Goal: Information Seeking & Learning: Learn about a topic

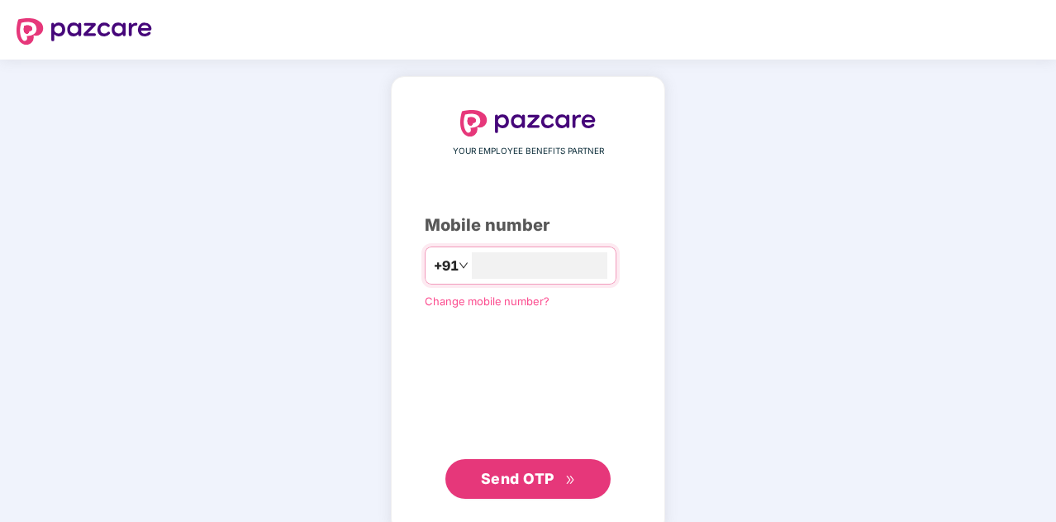
type input "**********"
click at [558, 479] on span "Send OTP" at bounding box center [528, 478] width 95 height 23
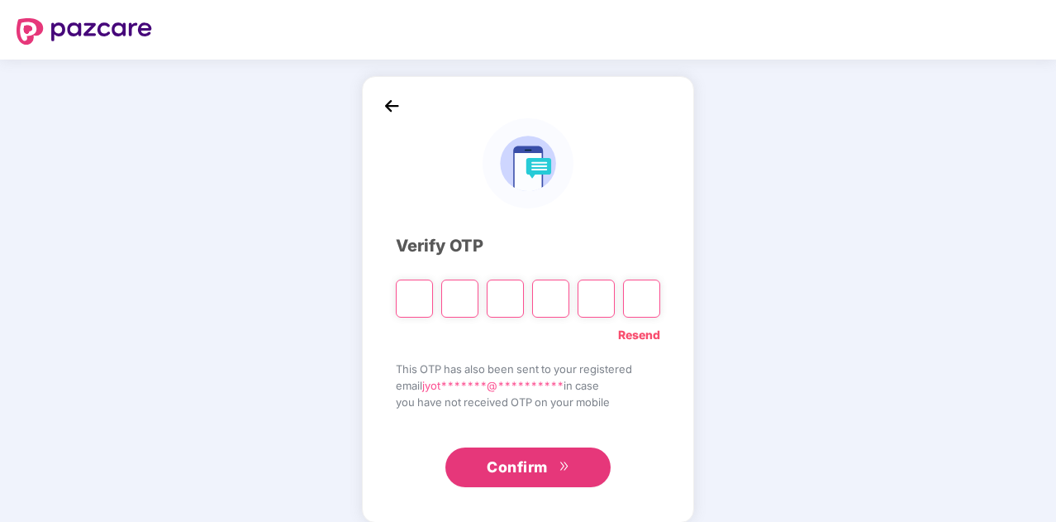
paste input "*"
type input "*"
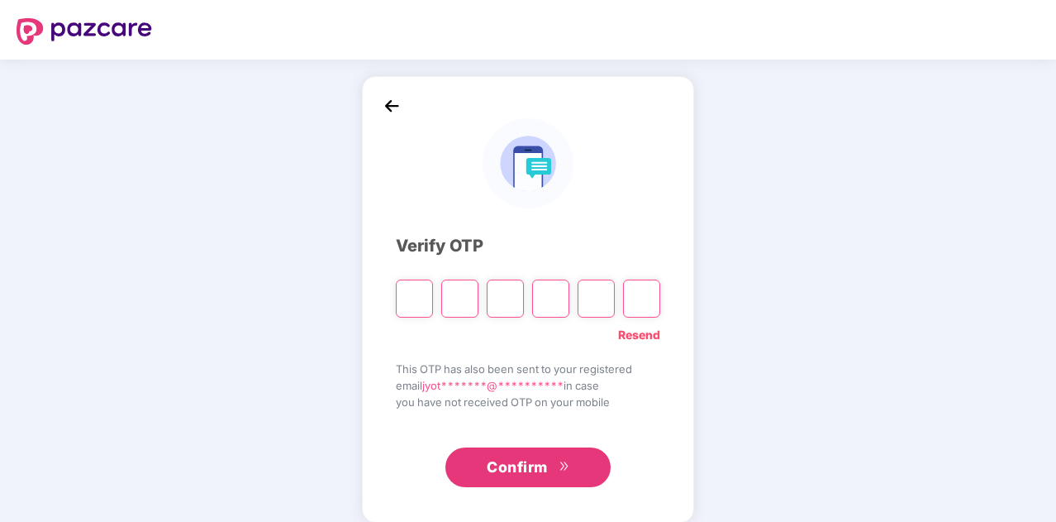
type input "*"
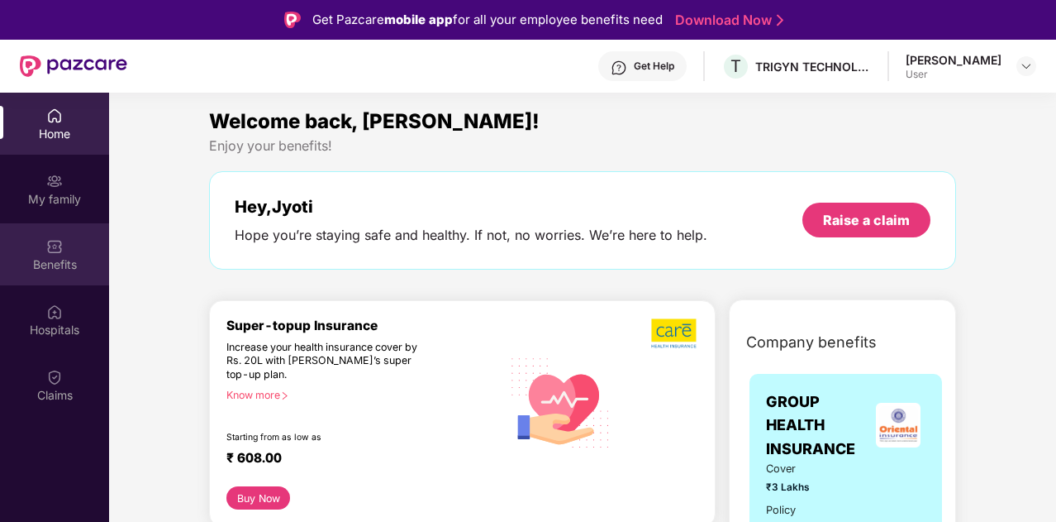
click at [55, 265] on div "Benefits" at bounding box center [54, 264] width 109 height 17
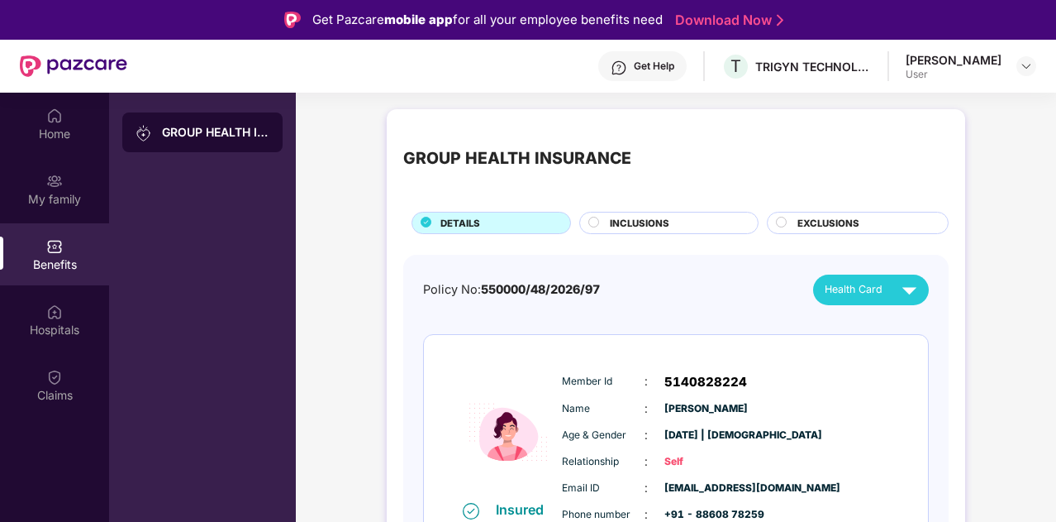
click at [622, 224] on span "INCLUSIONS" at bounding box center [640, 223] width 60 height 15
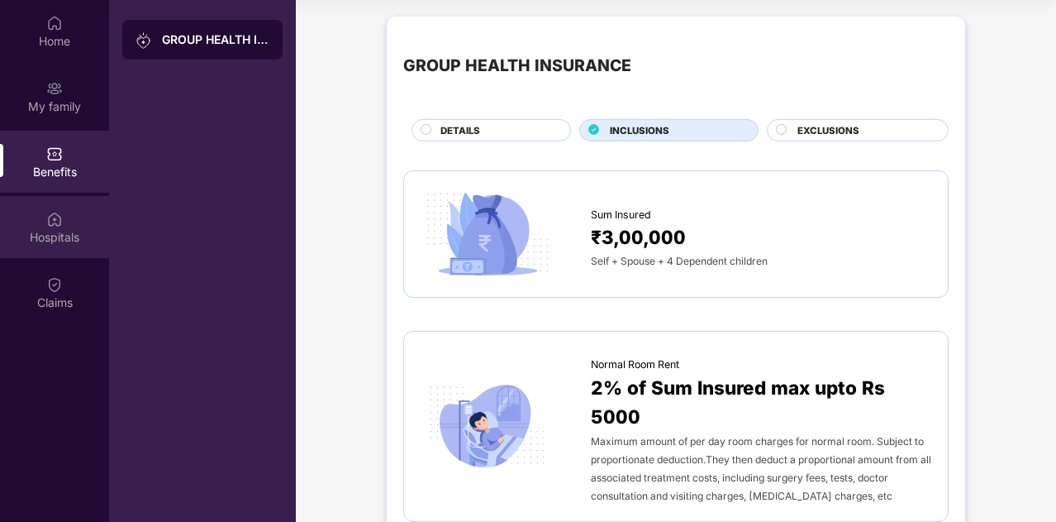
click at [49, 235] on div "Hospitals" at bounding box center [54, 237] width 109 height 17
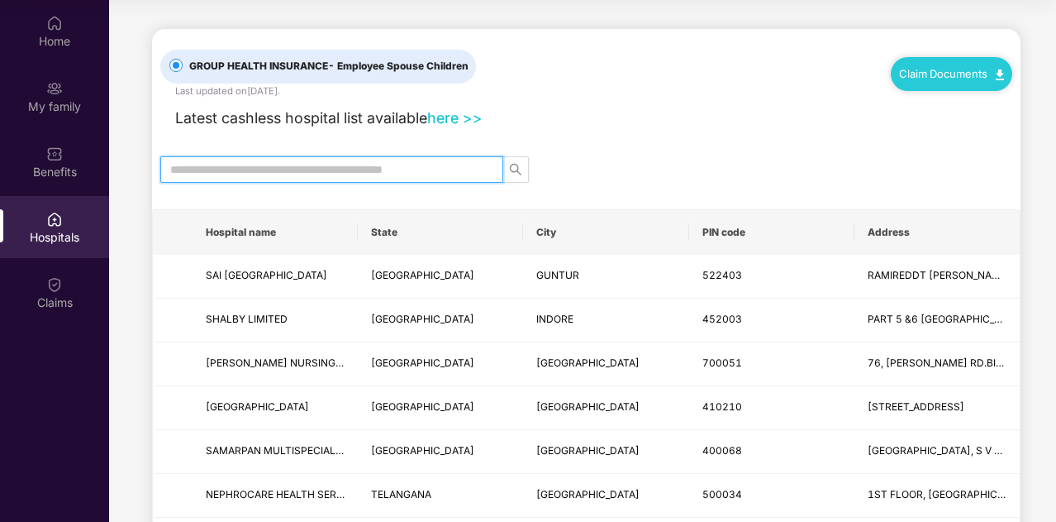
click at [208, 173] on input "text" at bounding box center [325, 169] width 310 height 18
type input "******"
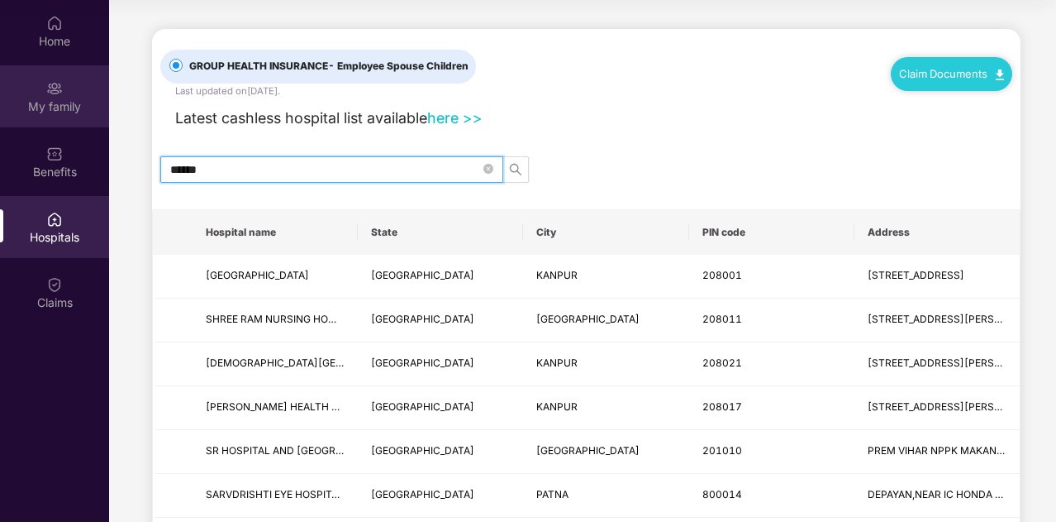
click at [35, 105] on div "My family" at bounding box center [54, 106] width 109 height 17
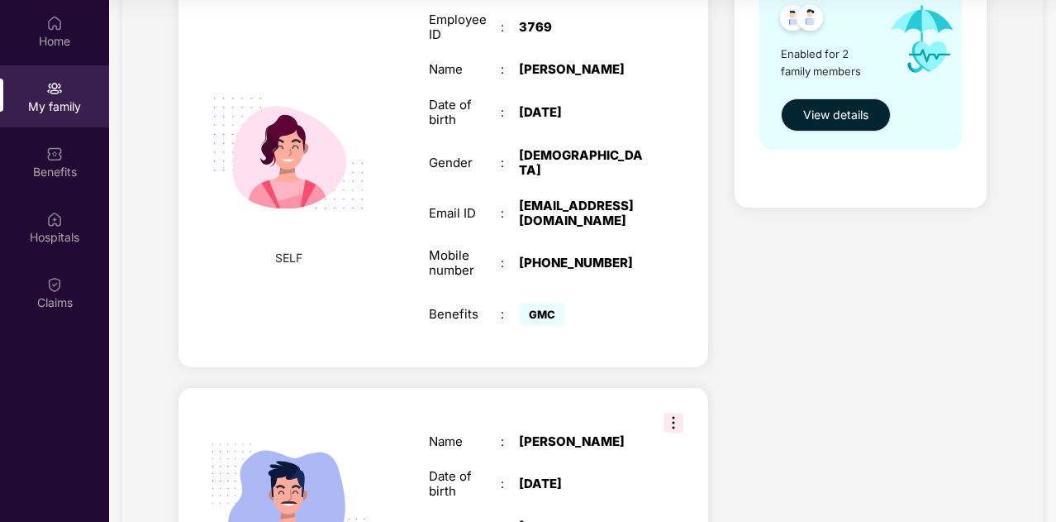
scroll to position [413, 0]
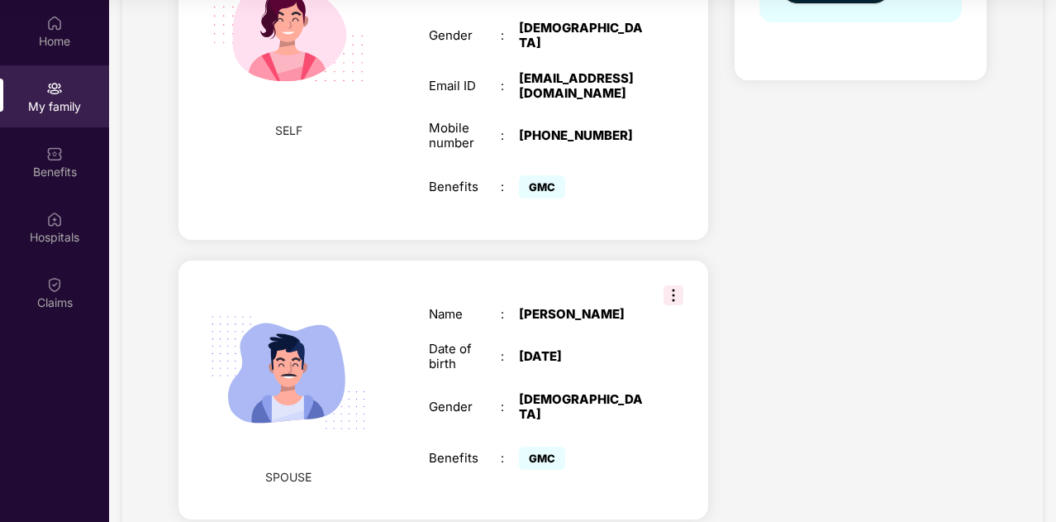
click at [679, 285] on img at bounding box center [674, 295] width 20 height 20
click at [796, 275] on div "Health Cover cover ₹3 Lakhs Policy issued 01 Apr 2025 Policy Expiry 31 Mar 2026…" at bounding box center [861, 115] width 278 height 850
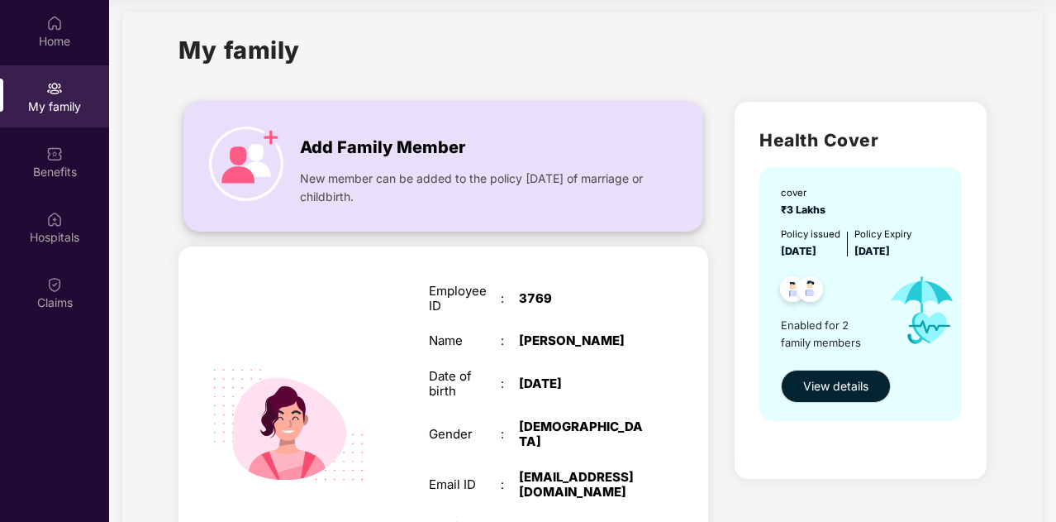
scroll to position [0, 0]
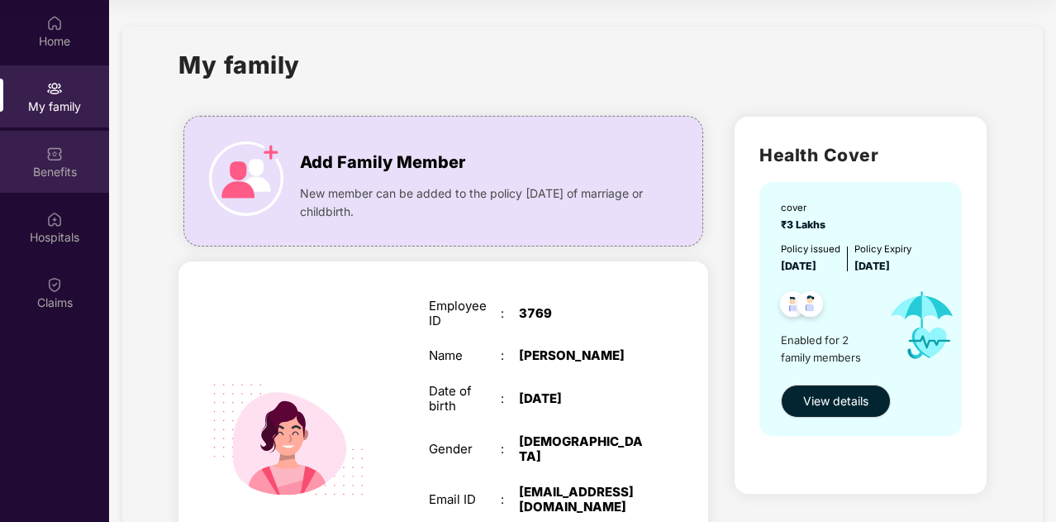
click at [68, 167] on div "Benefits" at bounding box center [54, 172] width 109 height 17
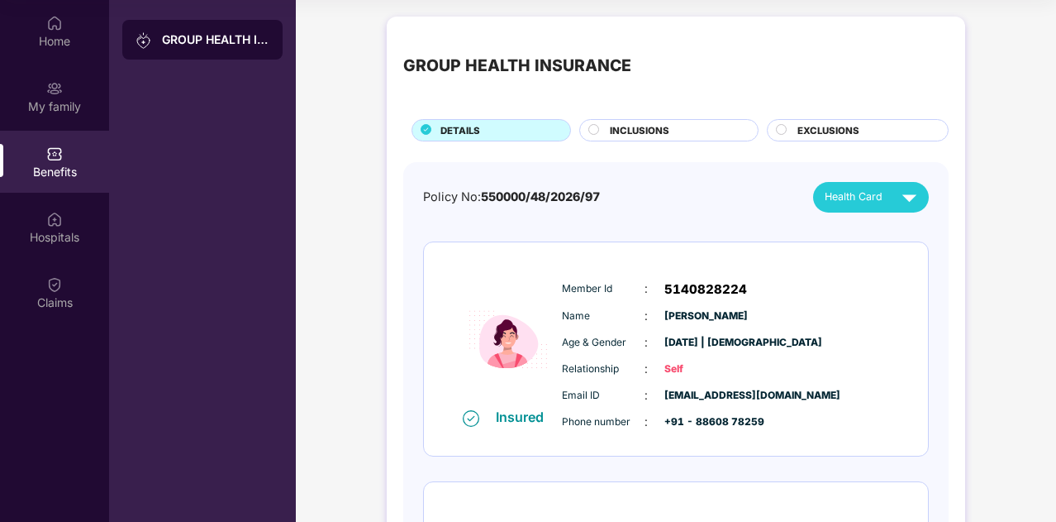
click at [669, 123] on div "INCLUSIONS" at bounding box center [676, 131] width 148 height 17
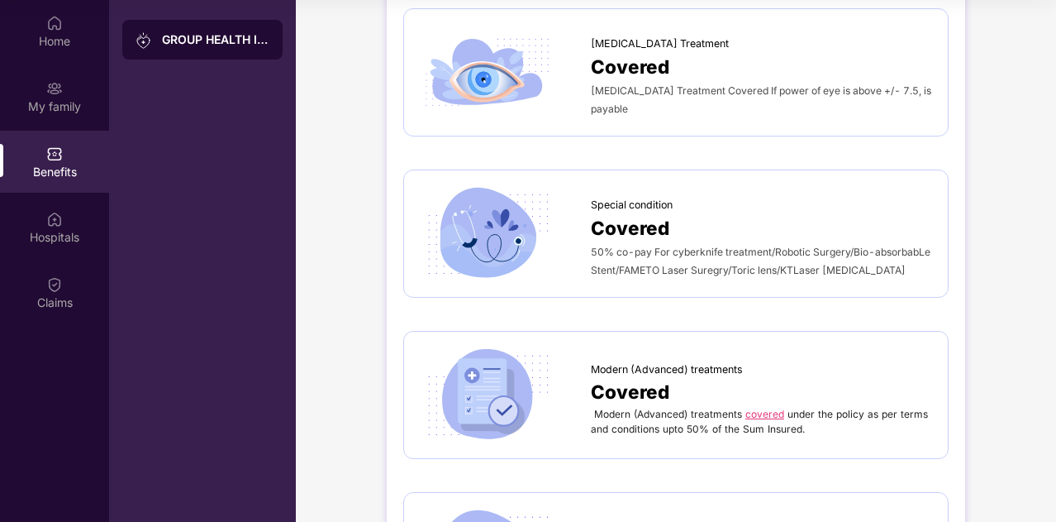
scroll to position [2565, 0]
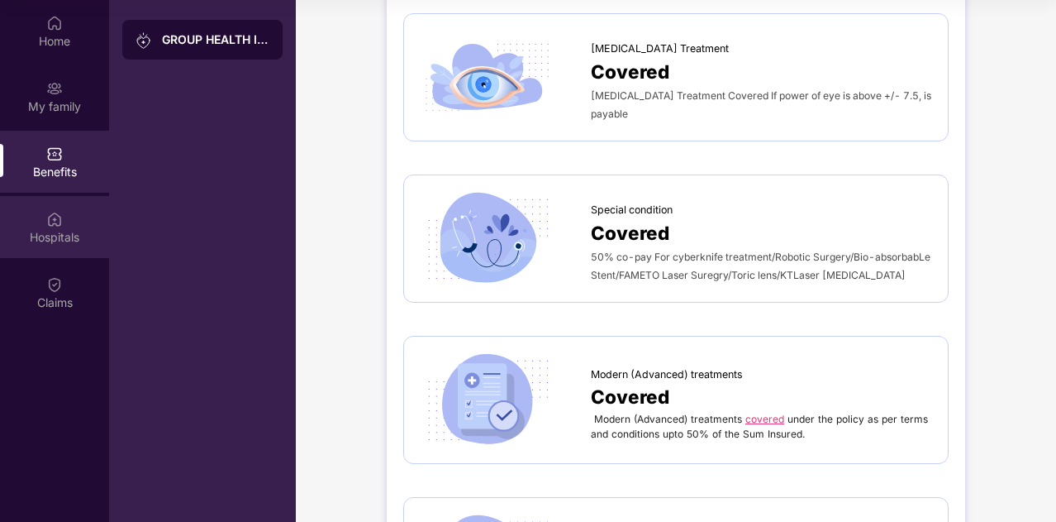
click at [40, 239] on div "Hospitals" at bounding box center [54, 237] width 109 height 17
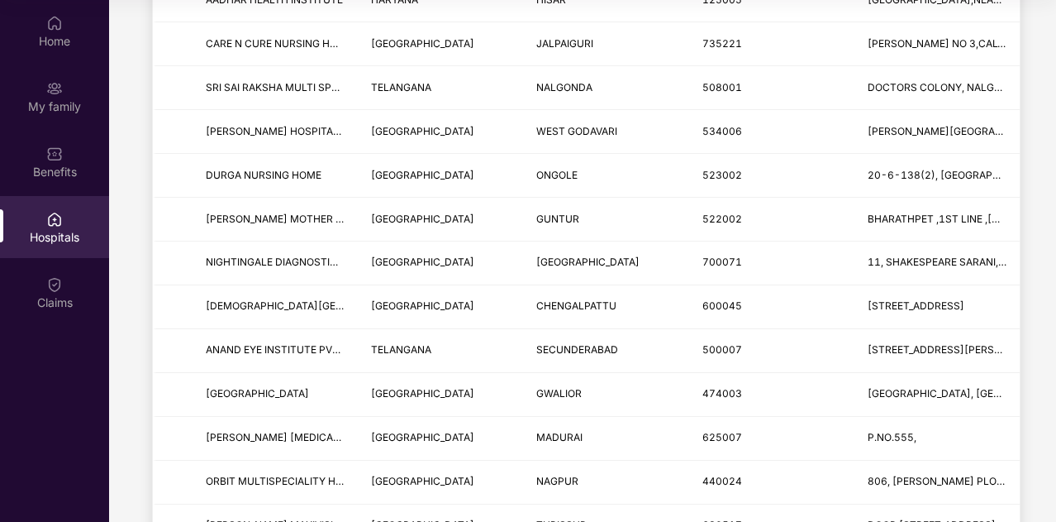
scroll to position [1901, 0]
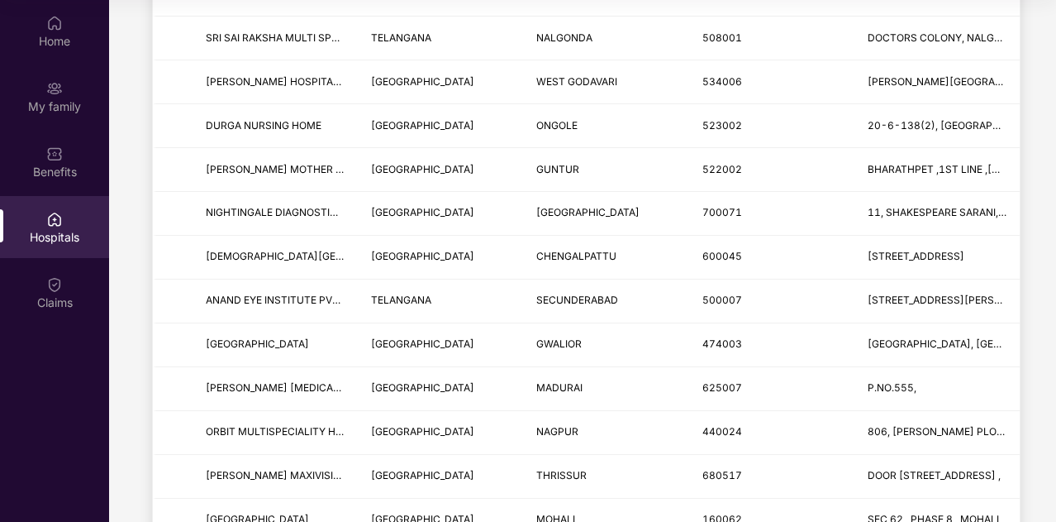
drag, startPoint x: 1054, startPoint y: 93, endPoint x: 1057, endPoint y: 228, distance: 134.8
click at [1056, 234] on html "Get Pazcare mobile app for all your employee benefits need Download Now Get Hel…" at bounding box center [528, 168] width 1056 height 522
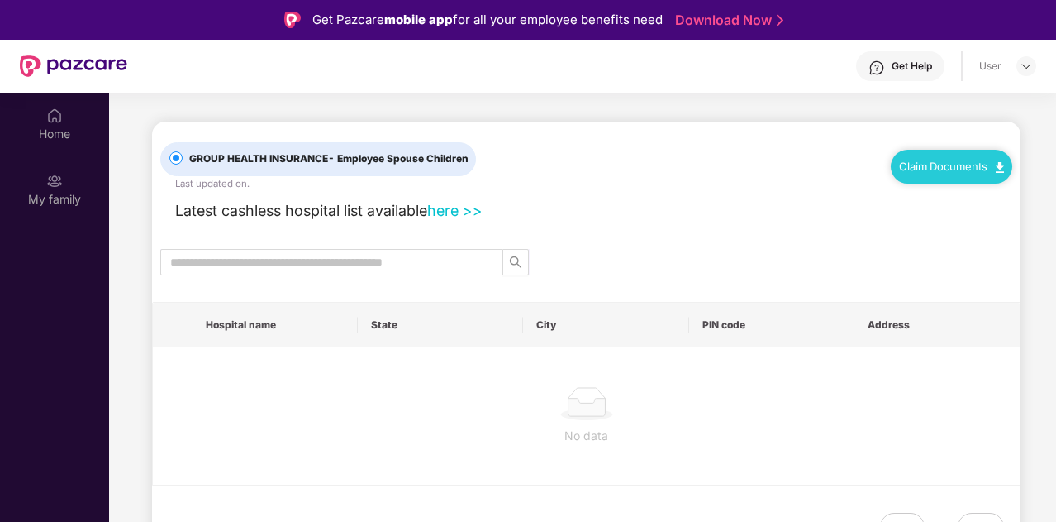
scroll to position [93, 0]
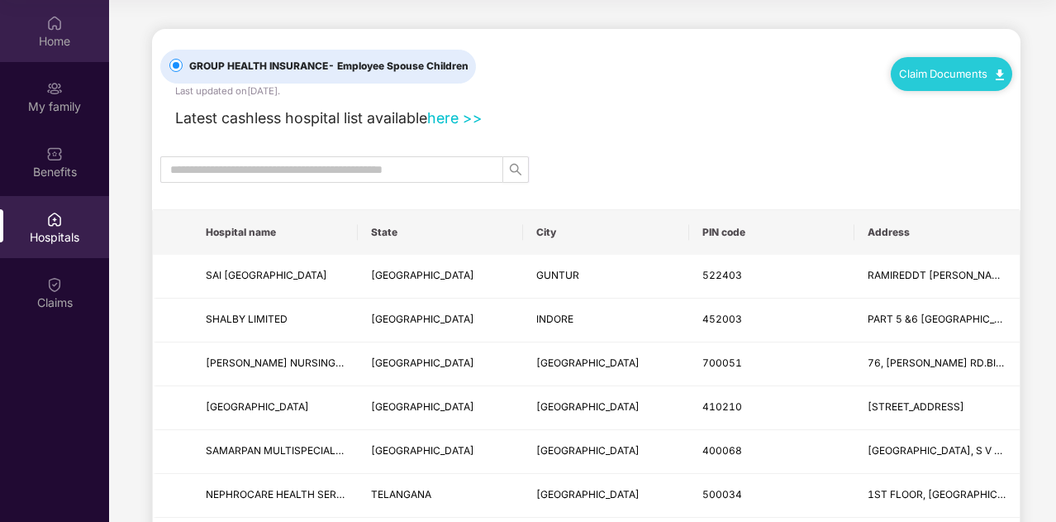
click at [62, 31] on div "Home" at bounding box center [54, 31] width 109 height 62
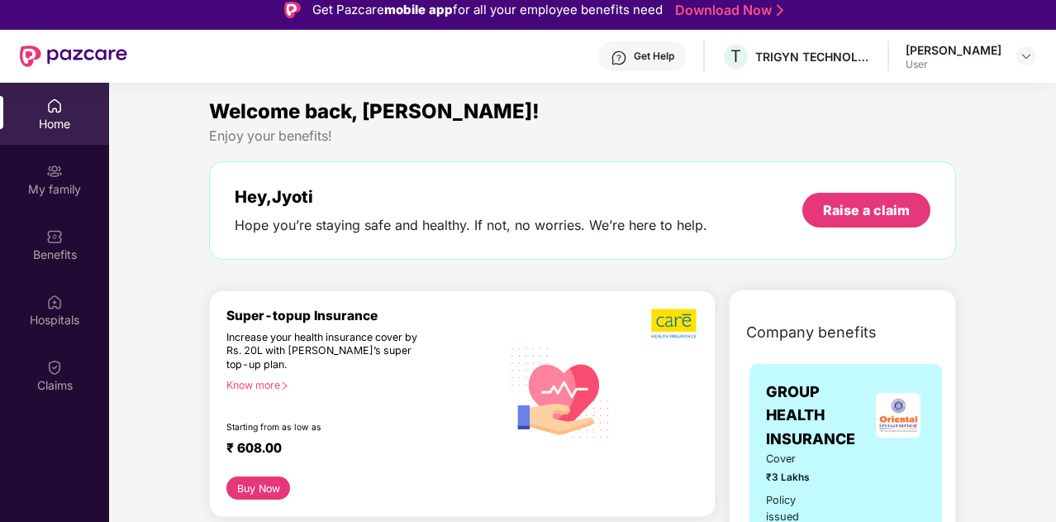
click at [674, 58] on div "Get Help" at bounding box center [654, 56] width 41 height 13
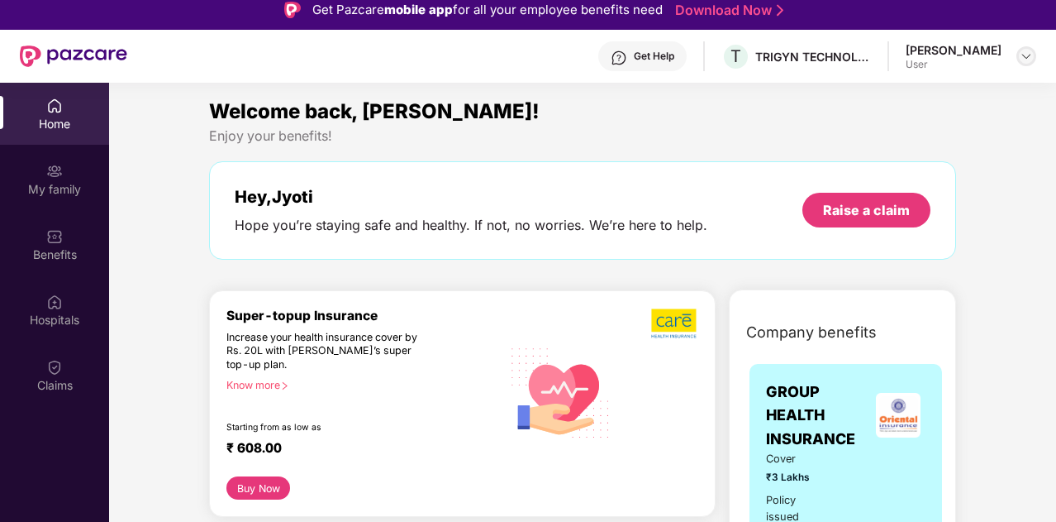
click at [1023, 53] on img at bounding box center [1026, 56] width 13 height 13
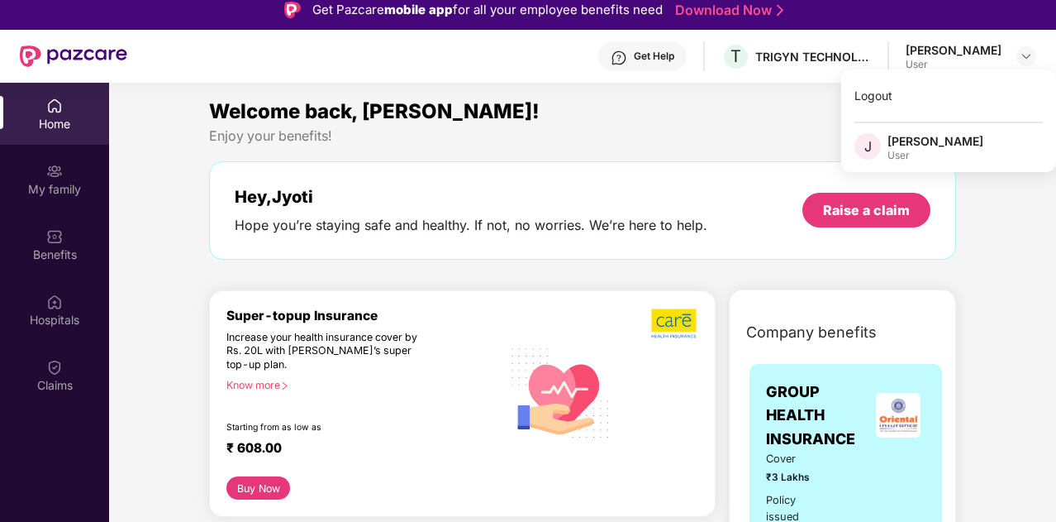
drag, startPoint x: 996, startPoint y: 261, endPoint x: 846, endPoint y: 126, distance: 201.9
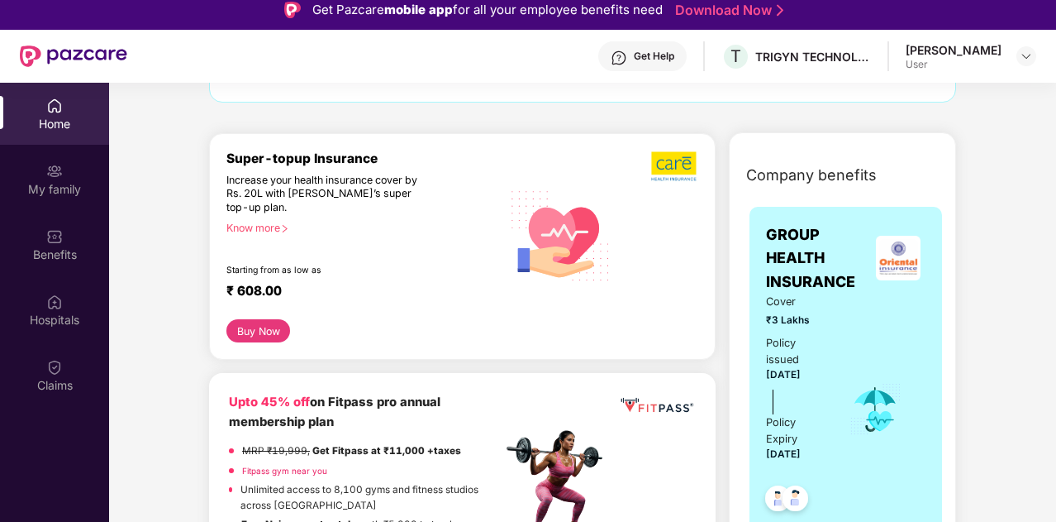
scroll to position [331, 0]
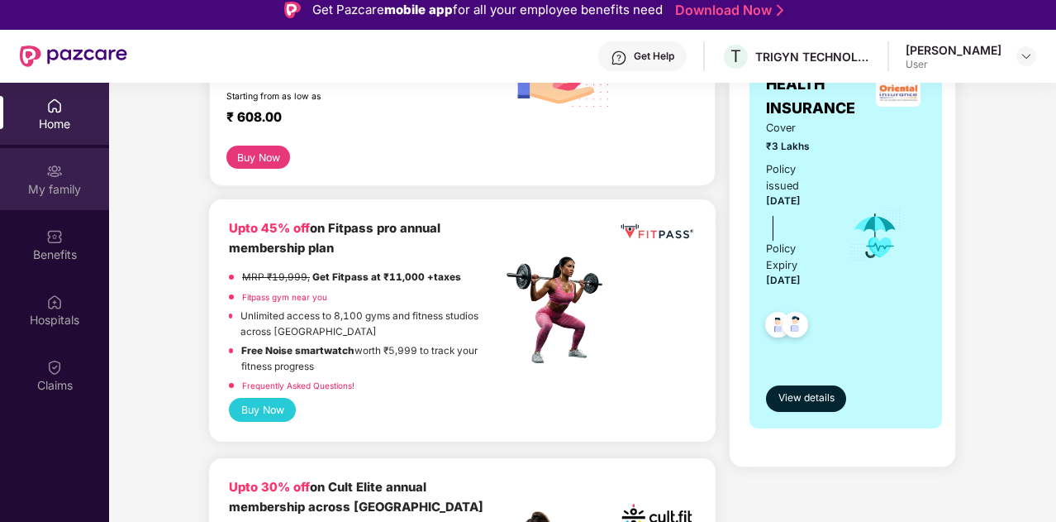
click at [57, 197] on div "My family" at bounding box center [54, 179] width 109 height 62
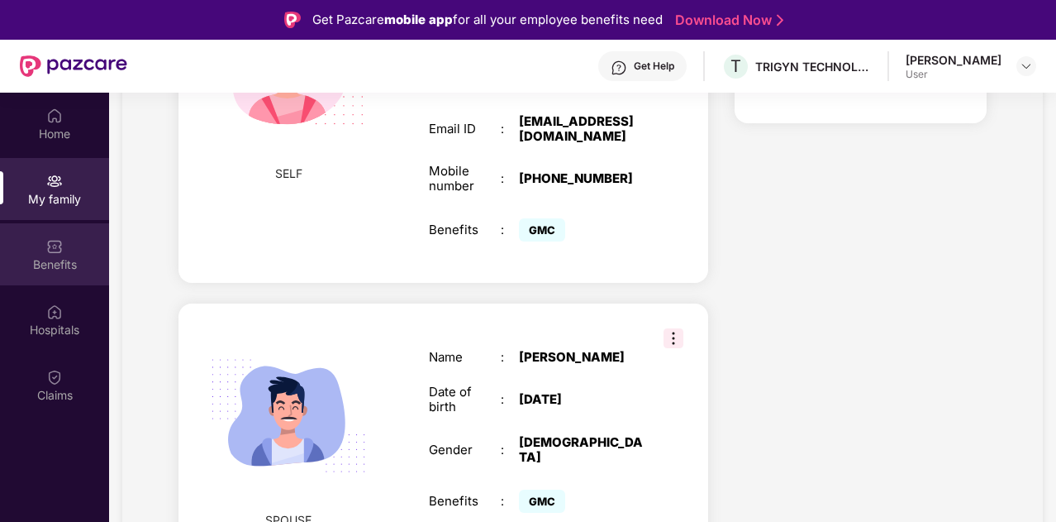
click at [57, 261] on div "Benefits" at bounding box center [54, 264] width 109 height 17
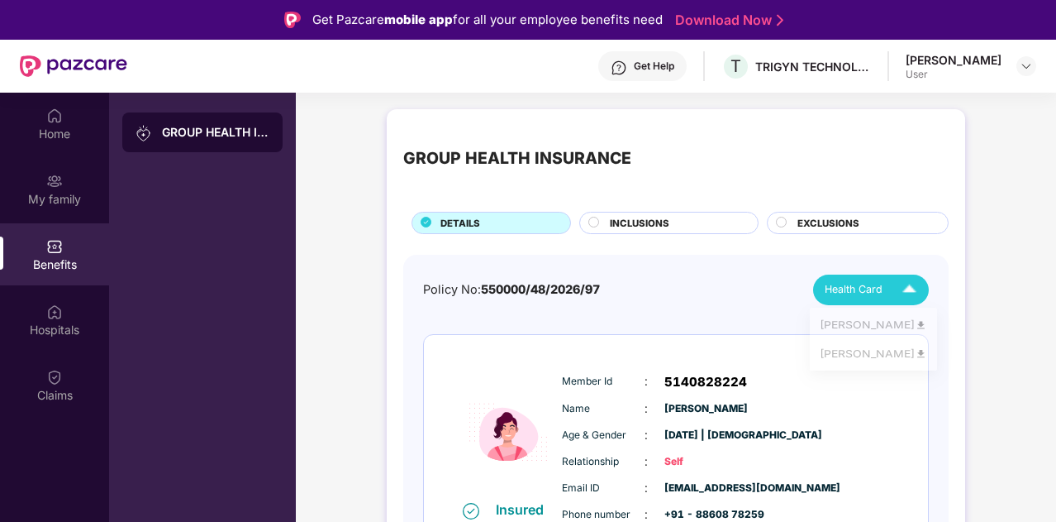
click at [912, 289] on img at bounding box center [909, 289] width 29 height 29
click at [760, 302] on div "Policy No: 550000/48/2026/97 Health Card" at bounding box center [676, 289] width 506 height 31
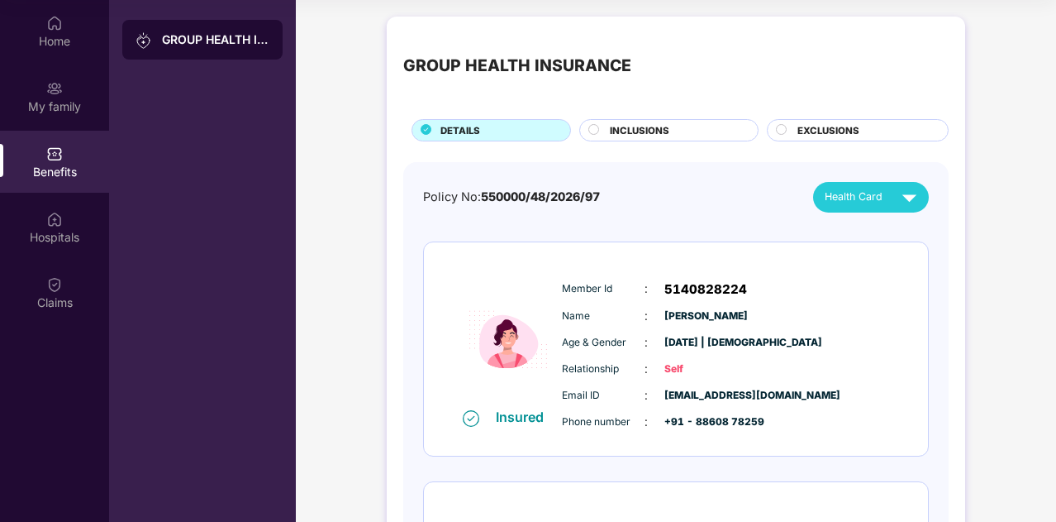
click at [688, 126] on div "INCLUSIONS" at bounding box center [676, 131] width 148 height 17
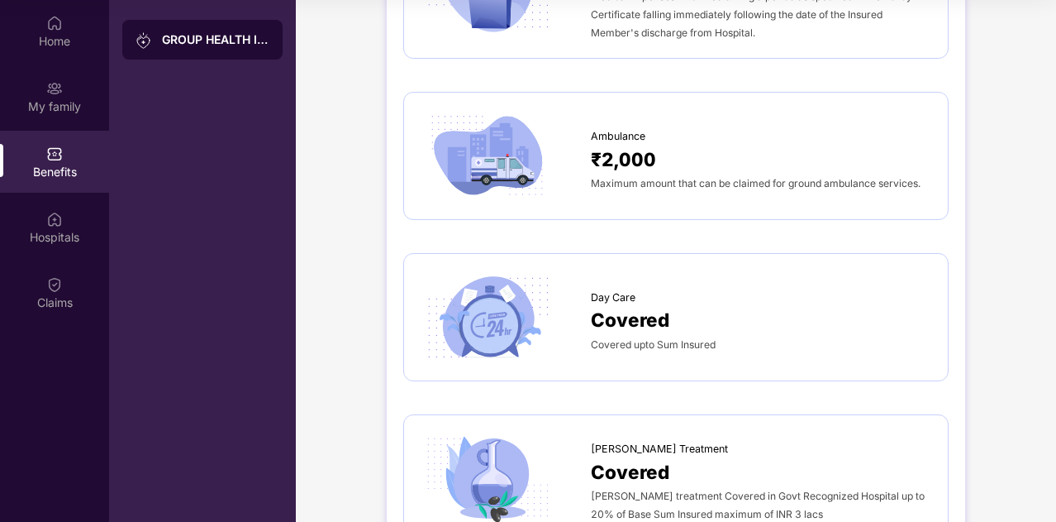
scroll to position [1240, 0]
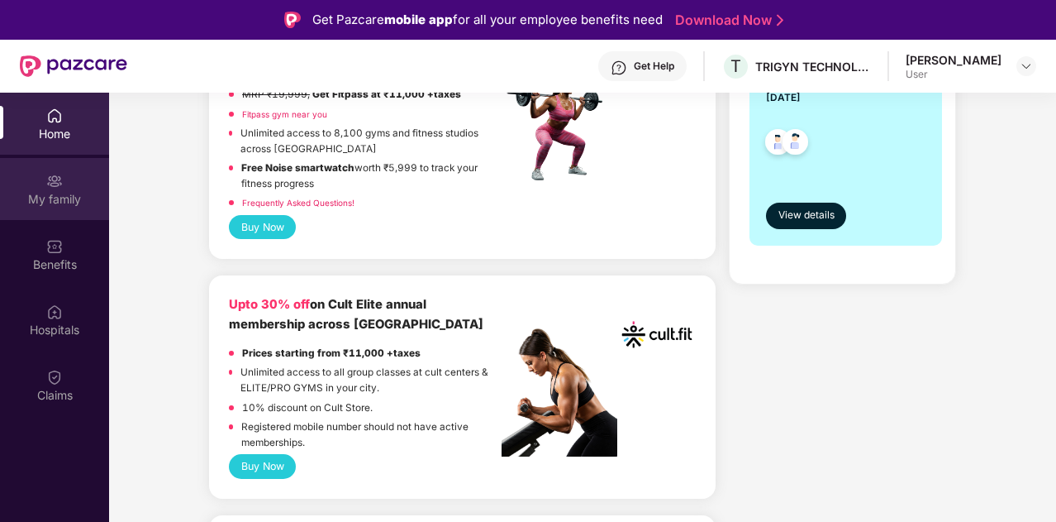
scroll to position [496, 0]
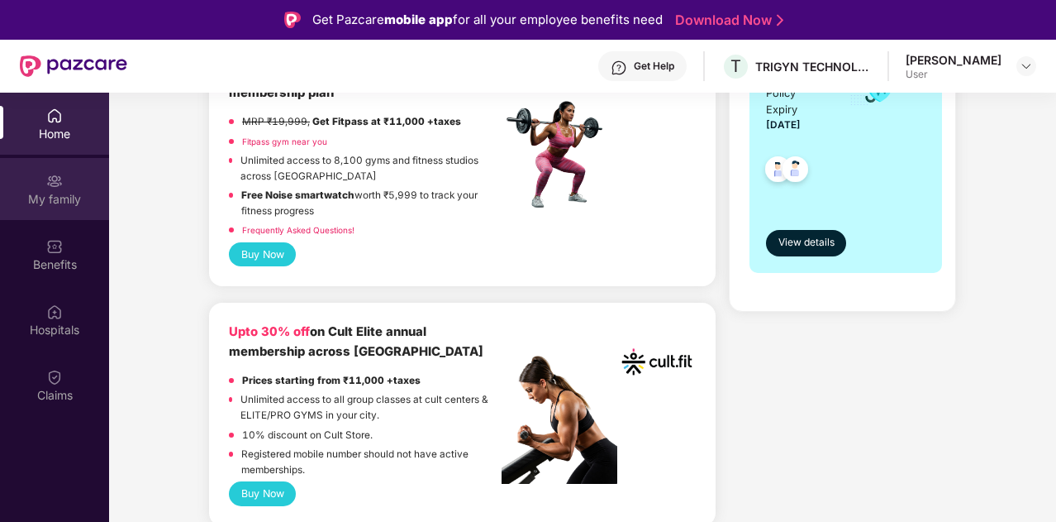
click at [49, 207] on div "My family" at bounding box center [54, 199] width 109 height 17
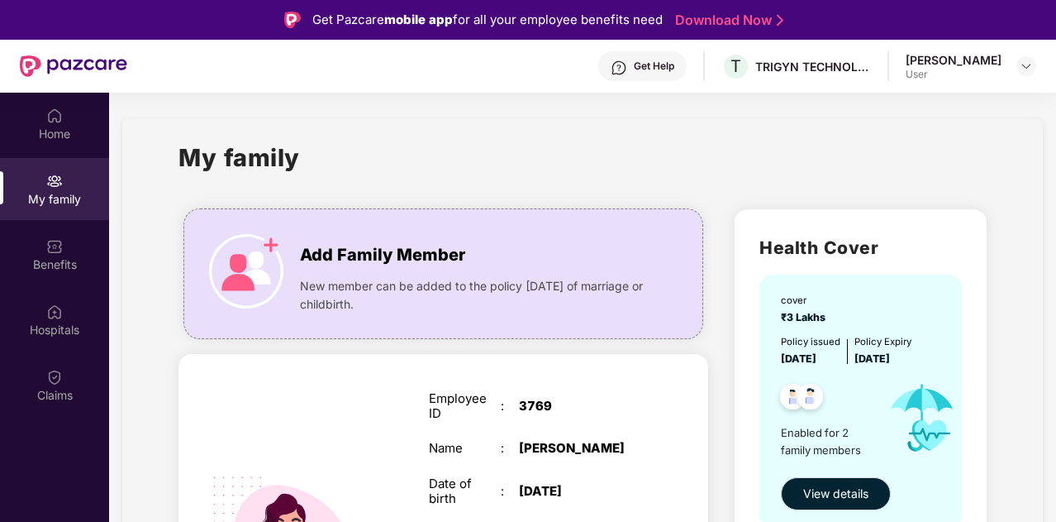
click at [674, 66] on div "Get Help" at bounding box center [654, 66] width 41 height 13
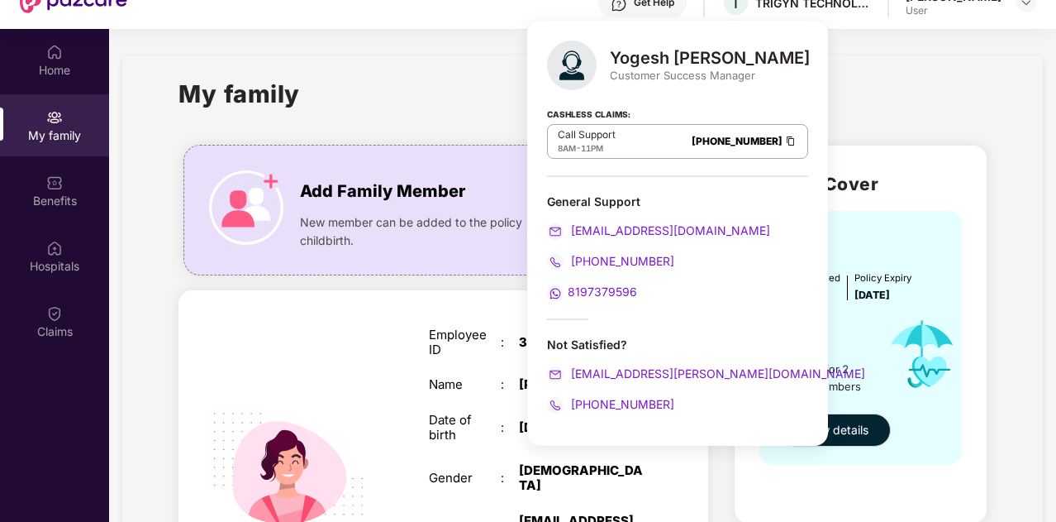
scroll to position [93, 0]
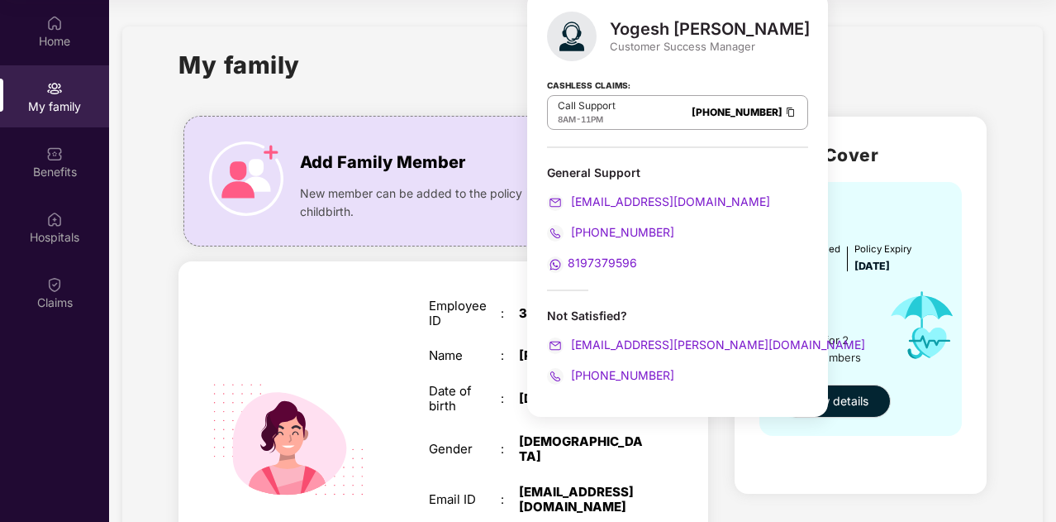
click at [1006, 63] on div "My family Add Family Member New member can be added to the policy within 30 day…" at bounding box center [582, 499] width 921 height 946
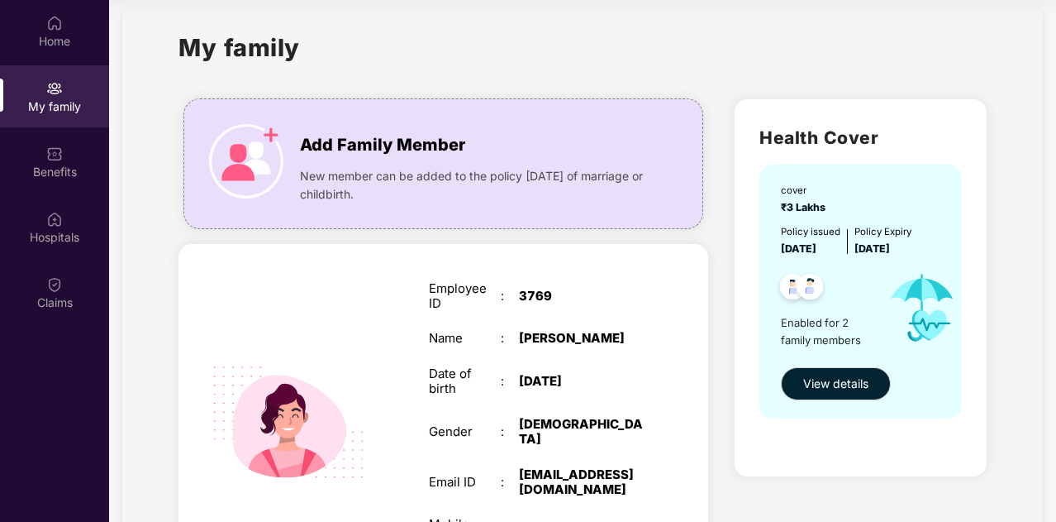
scroll to position [0, 0]
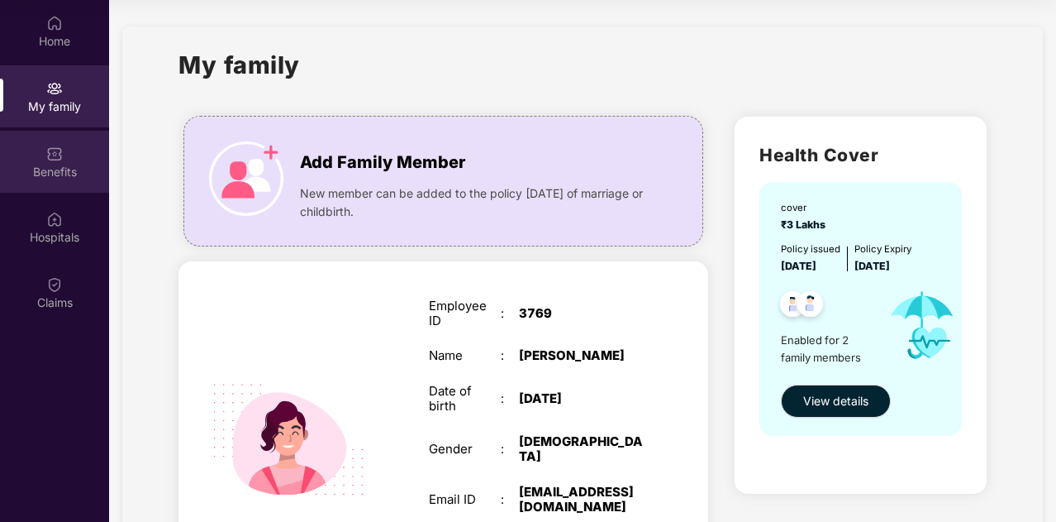
click at [55, 171] on div "Benefits" at bounding box center [54, 172] width 109 height 17
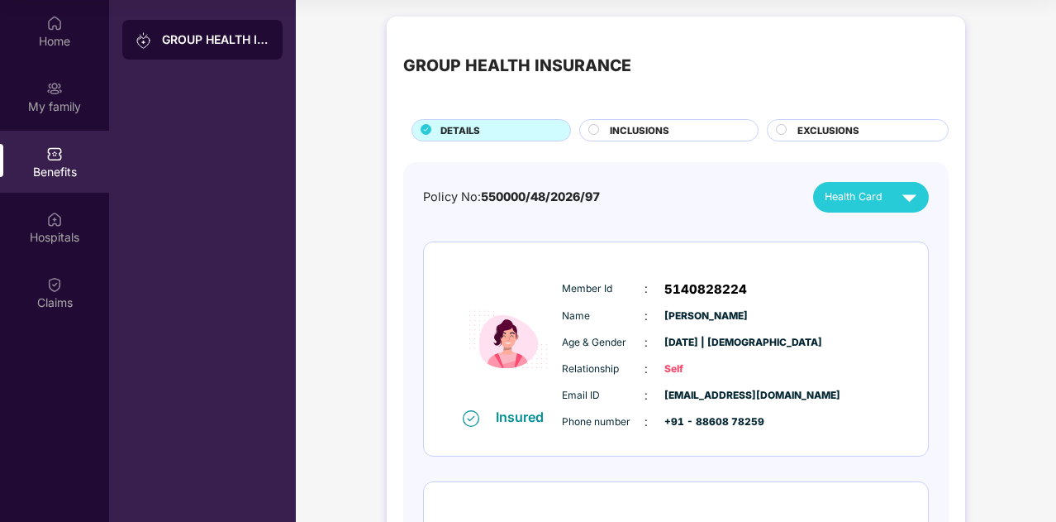
click at [209, 42] on div "GROUP HEALTH INSURANCE" at bounding box center [215, 39] width 107 height 17
click at [64, 33] on div "Home" at bounding box center [54, 41] width 109 height 17
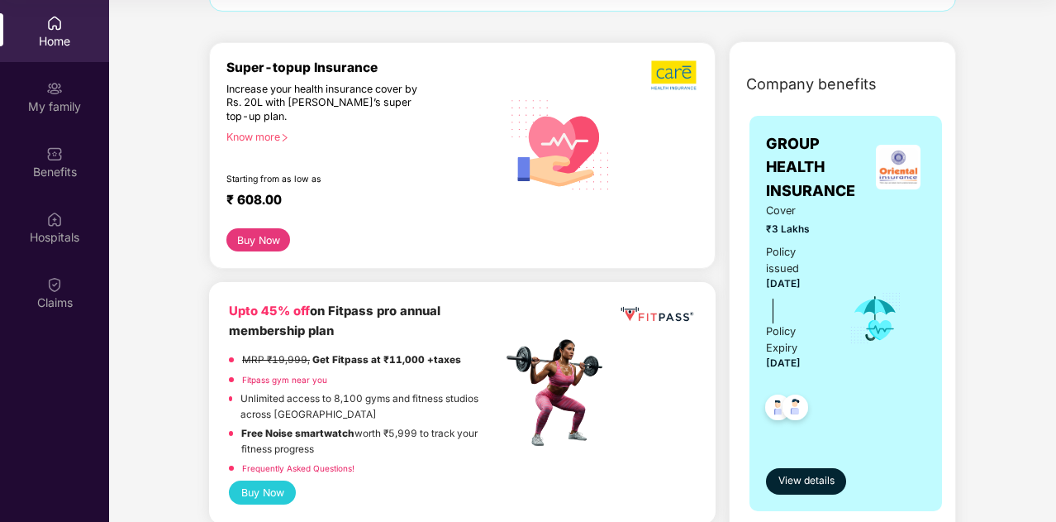
scroll to position [248, 0]
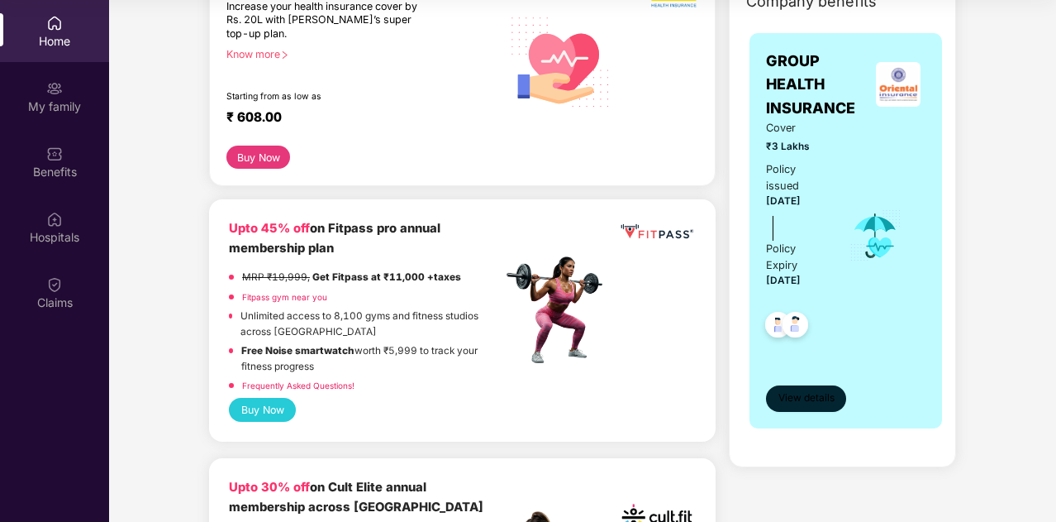
click at [820, 393] on span "View details" at bounding box center [807, 398] width 56 height 16
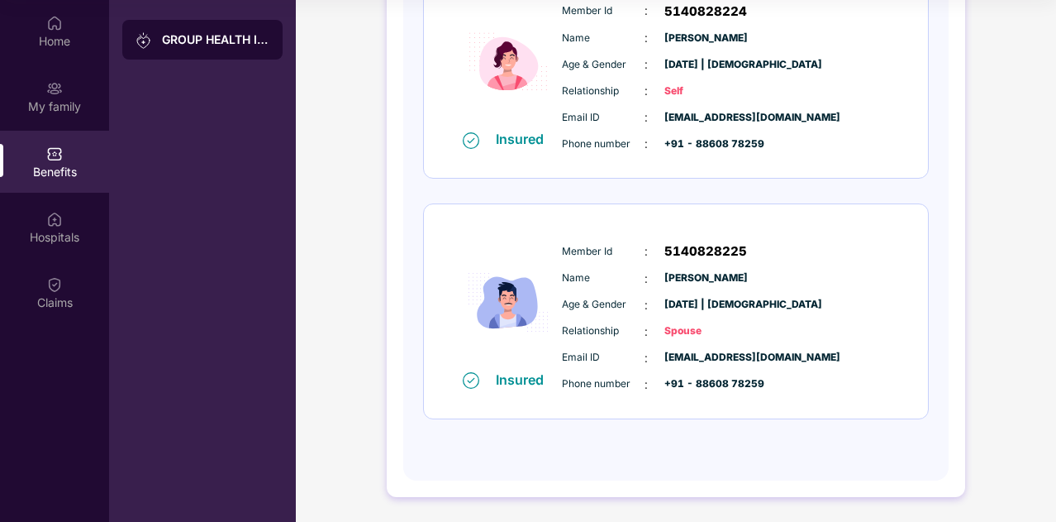
scroll to position [0, 0]
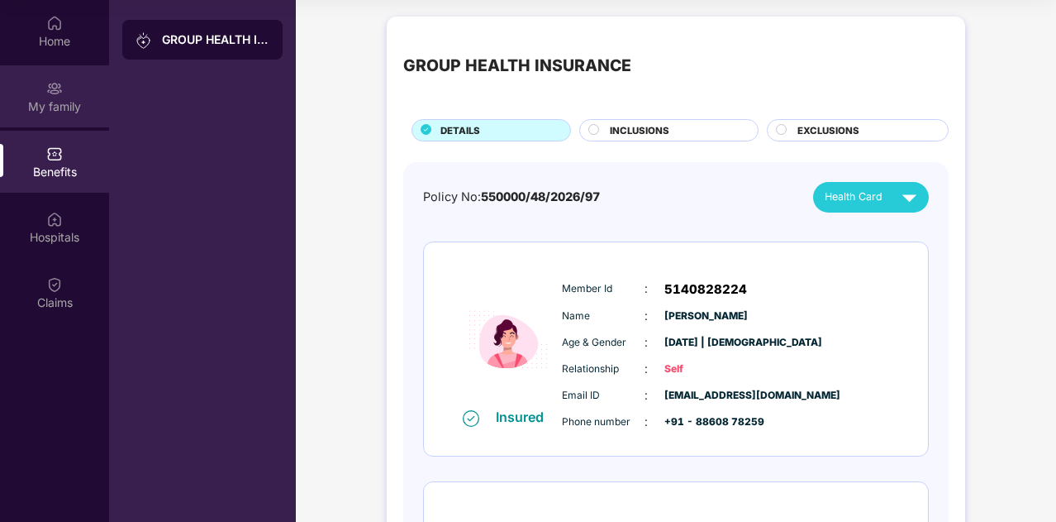
click at [53, 108] on div "My family" at bounding box center [54, 106] width 109 height 17
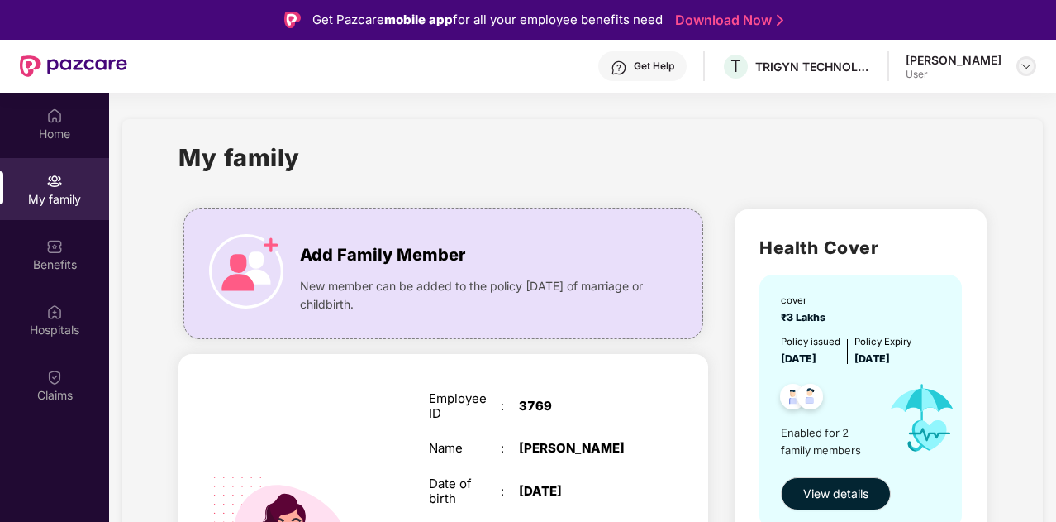
click at [1025, 68] on img at bounding box center [1026, 66] width 13 height 13
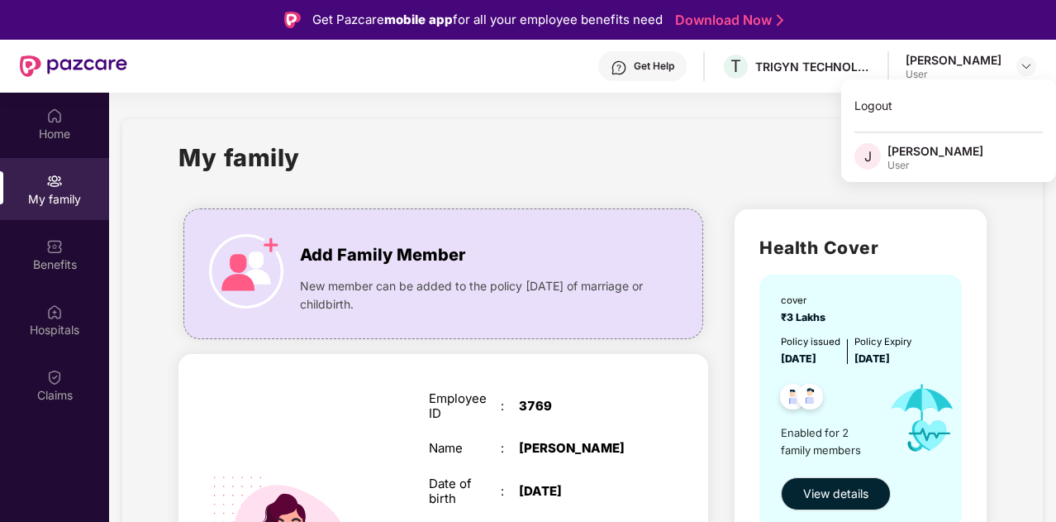
drag, startPoint x: 758, startPoint y: 142, endPoint x: 763, endPoint y: 125, distance: 18.1
click at [757, 141] on div "My family" at bounding box center [583, 167] width 808 height 57
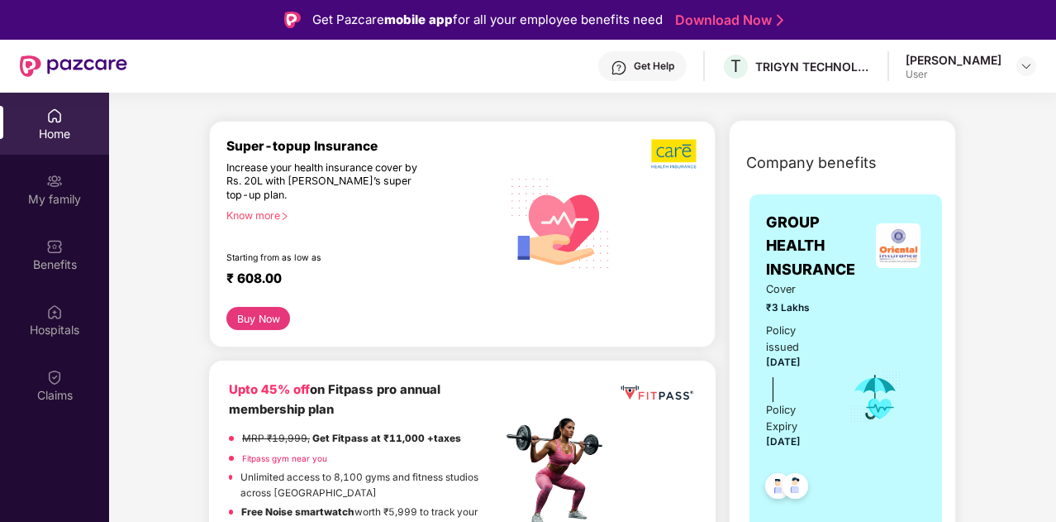
scroll to position [248, 0]
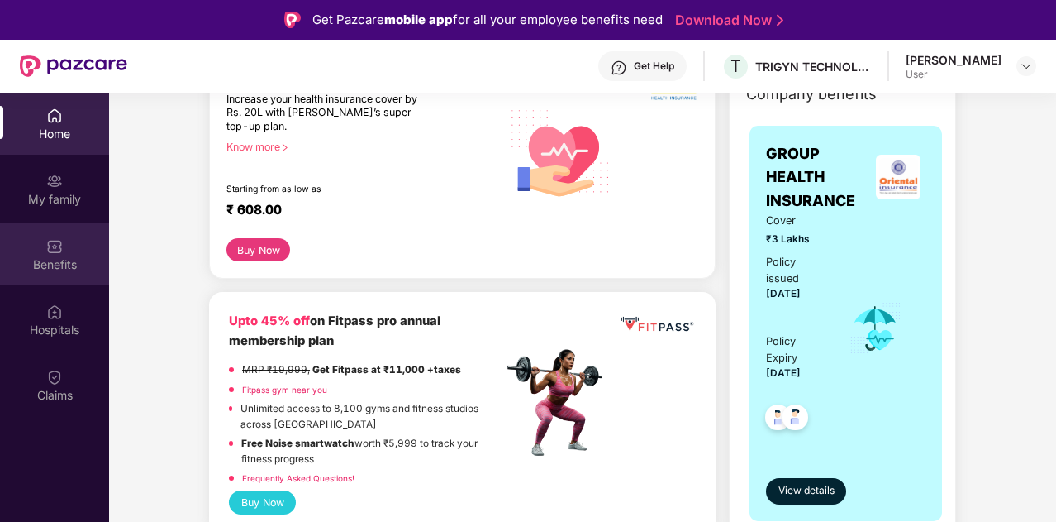
click at [59, 268] on div "Benefits" at bounding box center [54, 264] width 109 height 17
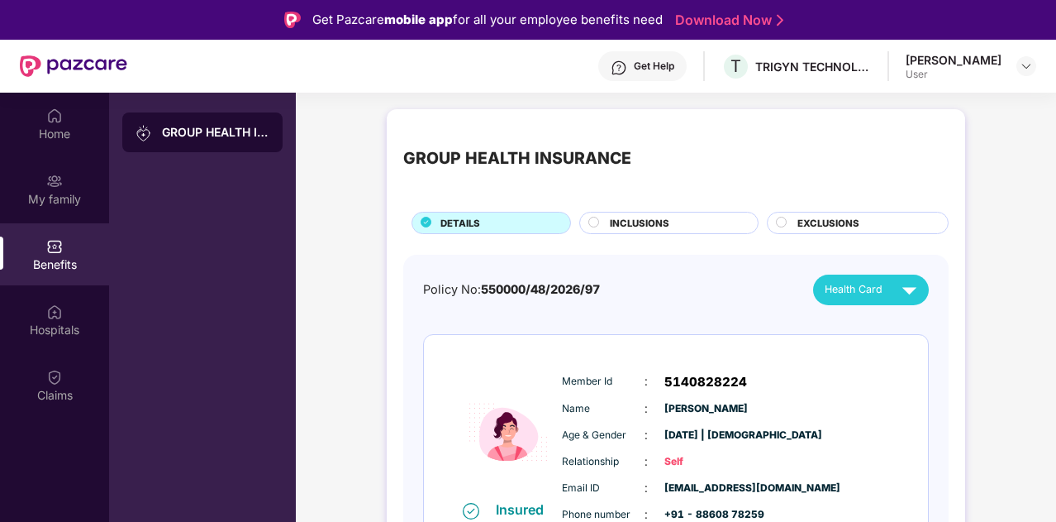
click at [651, 222] on span "INCLUSIONS" at bounding box center [640, 223] width 60 height 15
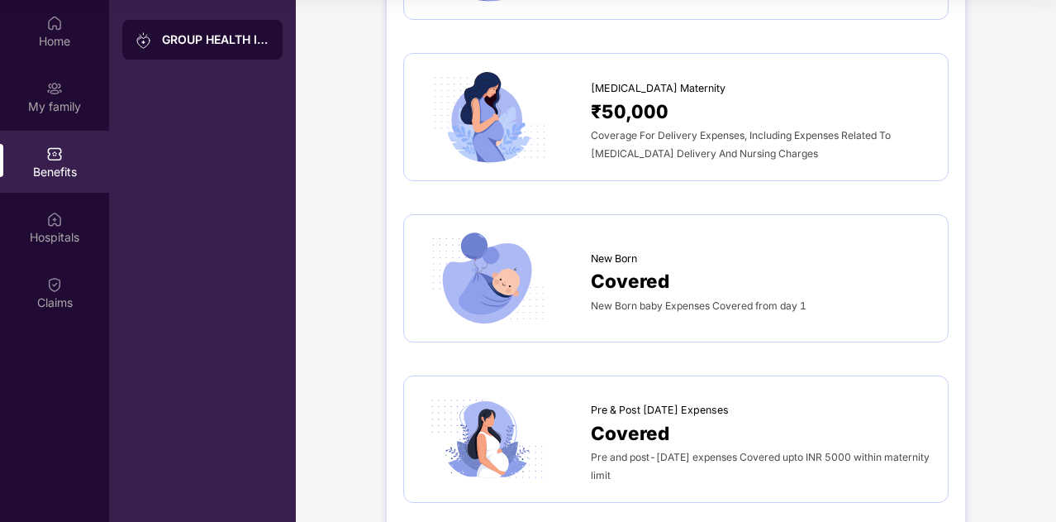
scroll to position [1904, 0]
